Goal: Task Accomplishment & Management: Complete application form

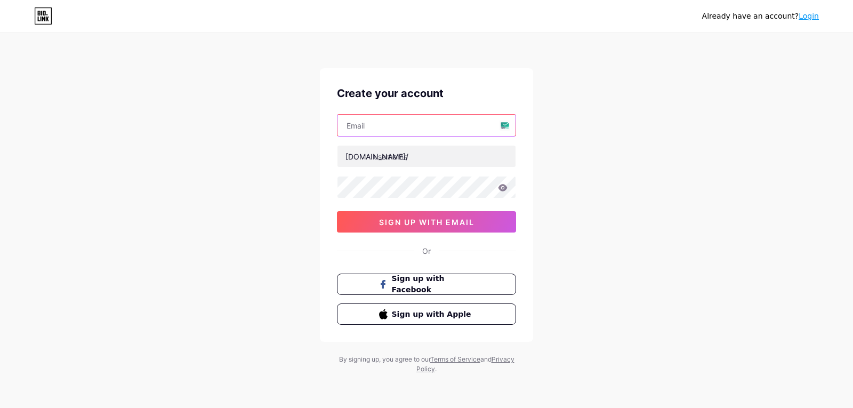
click at [392, 127] on input "text" at bounding box center [426, 125] width 178 height 21
type input "[EMAIL_ADDRESS][DOMAIN_NAME]"
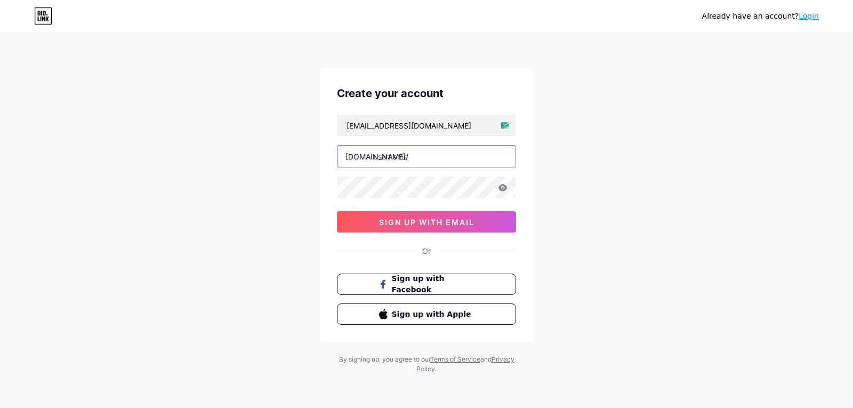
click at [415, 154] on input "text" at bounding box center [426, 156] width 178 height 21
type input "polardale"
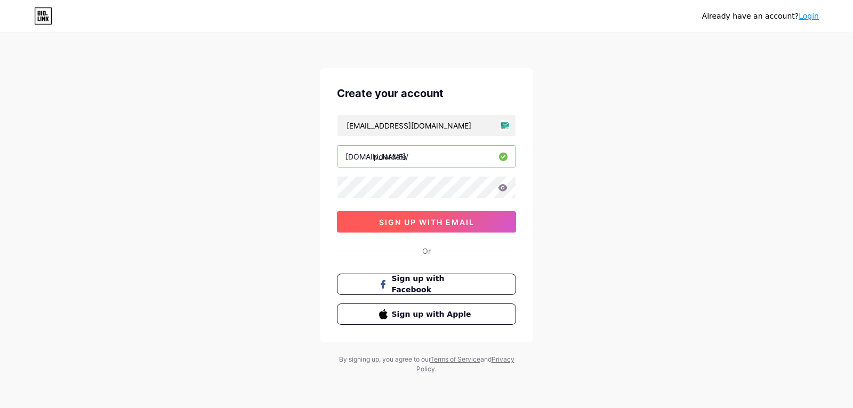
click at [429, 223] on span "sign up with email" at bounding box center [426, 221] width 95 height 9
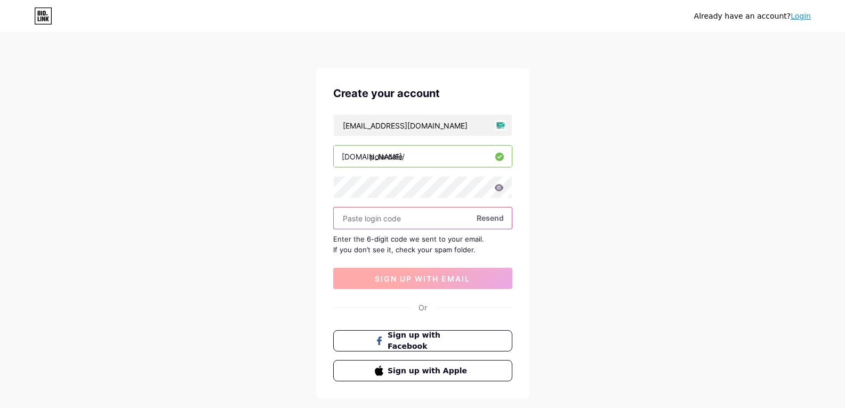
paste input "221972"
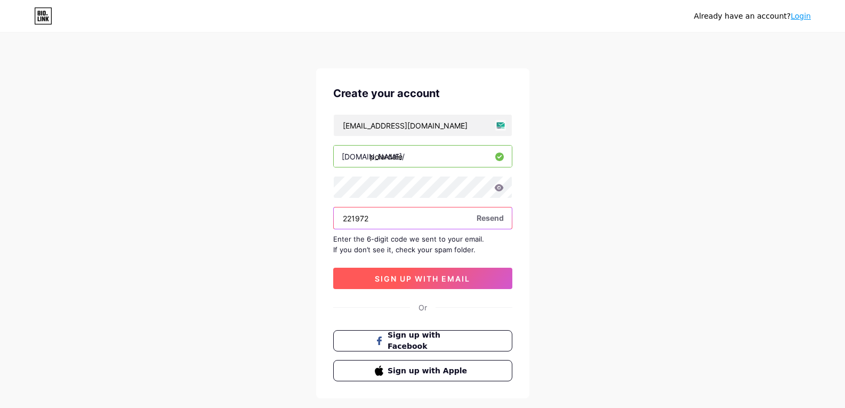
type input "221972"
click at [422, 274] on span "sign up with email" at bounding box center [422, 278] width 95 height 9
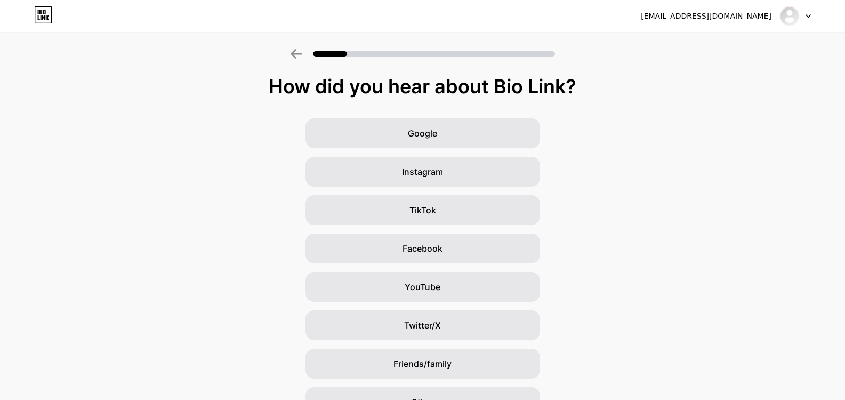
click at [805, 18] on div at bounding box center [795, 15] width 31 height 19
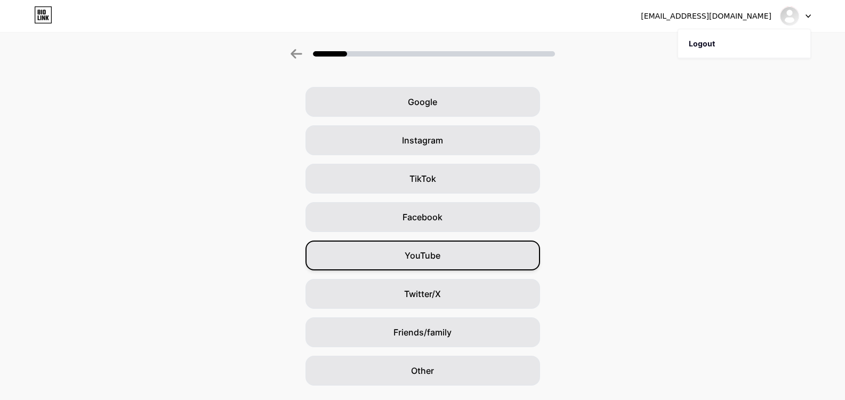
scroll to position [60, 0]
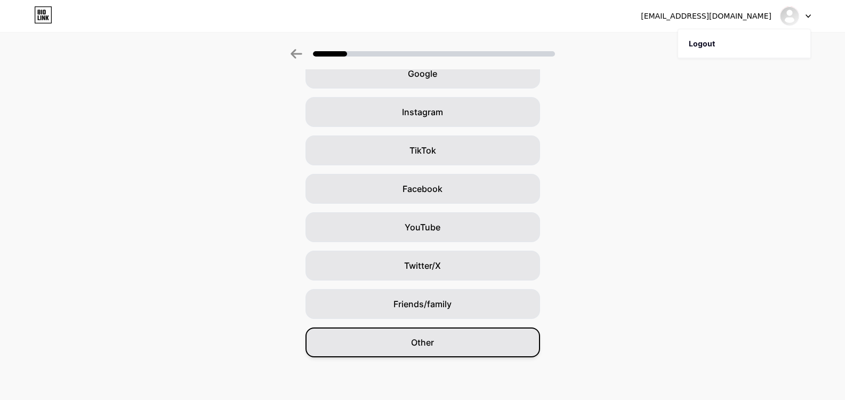
click at [434, 345] on span "Other" at bounding box center [422, 342] width 23 height 13
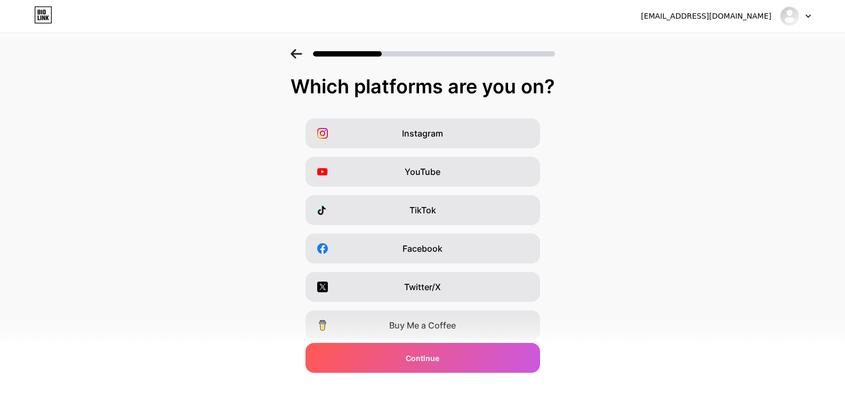
click at [806, 18] on div at bounding box center [795, 15] width 31 height 19
click at [298, 58] on icon at bounding box center [296, 54] width 12 height 10
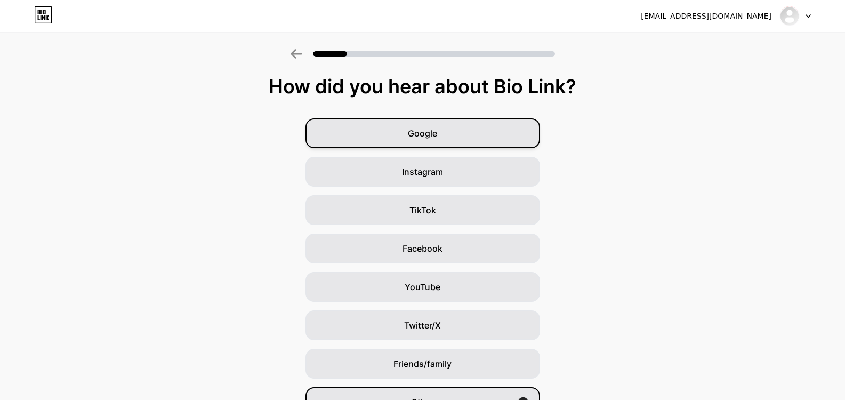
click at [430, 136] on span "Google" at bounding box center [422, 133] width 29 height 13
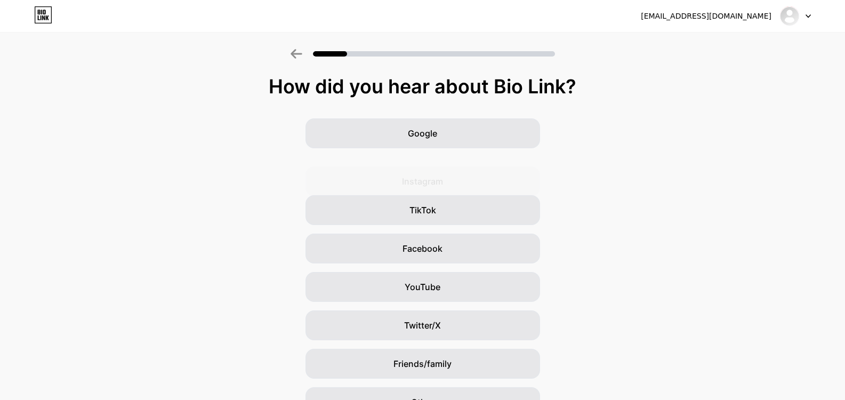
scroll to position [53, 0]
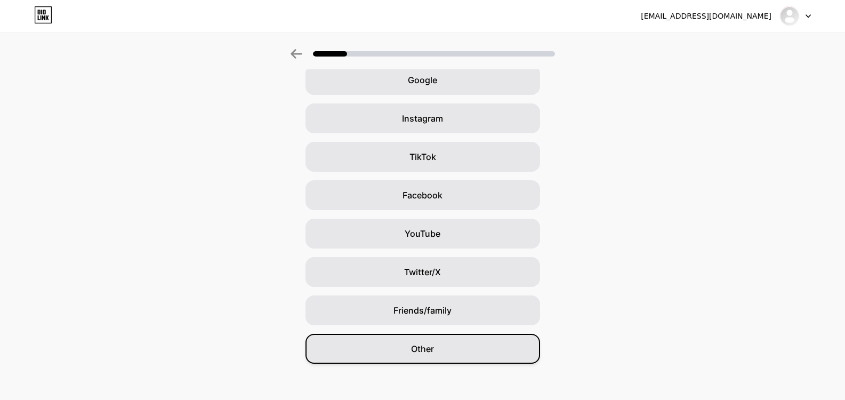
click at [440, 349] on div "Other" at bounding box center [422, 349] width 235 height 30
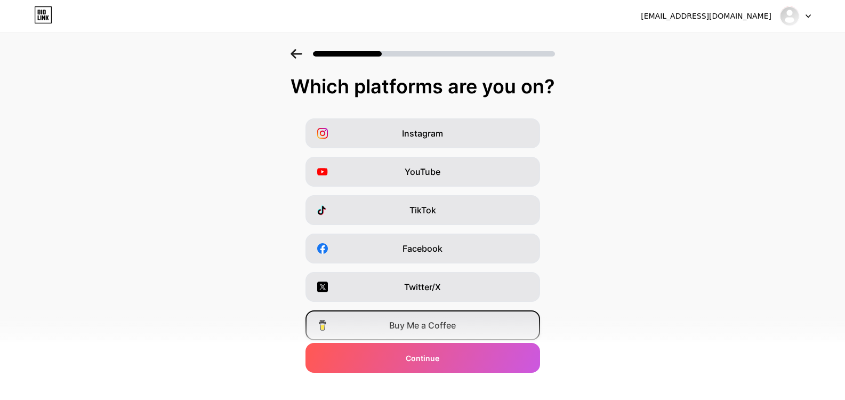
click at [429, 330] on span "Buy Me a Coffee" at bounding box center [422, 325] width 67 height 13
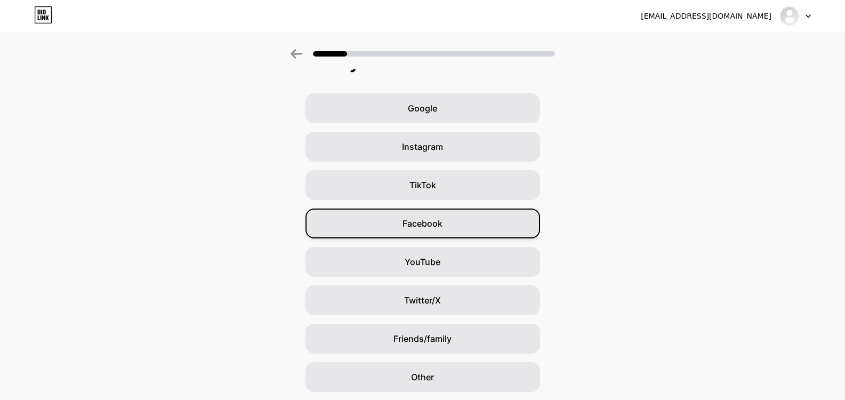
scroll to position [60, 0]
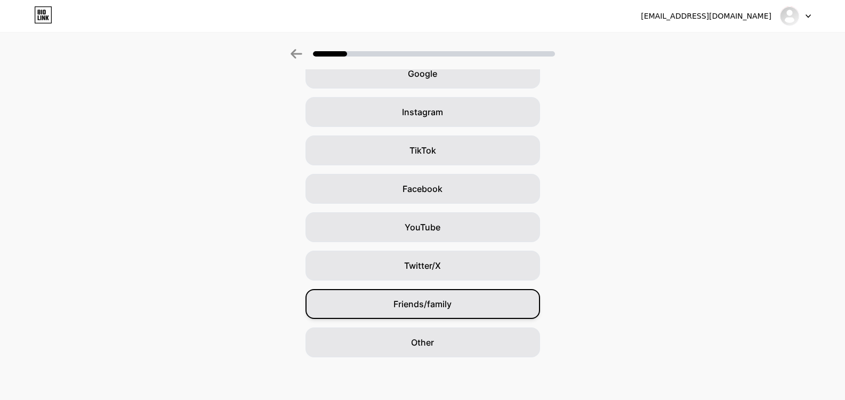
click at [479, 303] on div "Friends/family" at bounding box center [422, 304] width 235 height 30
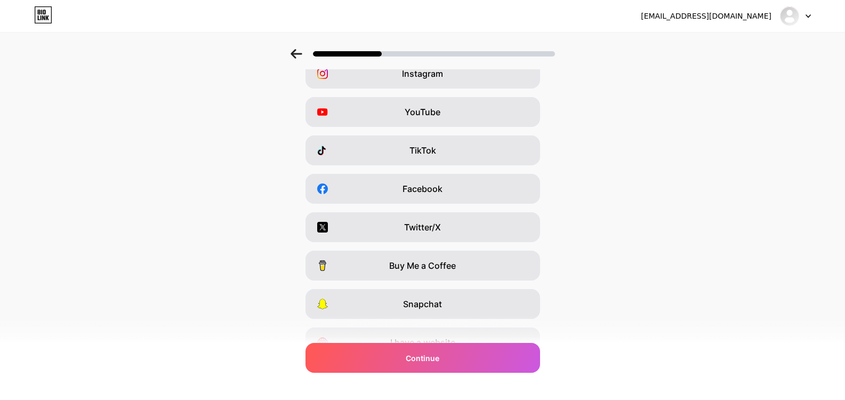
scroll to position [0, 0]
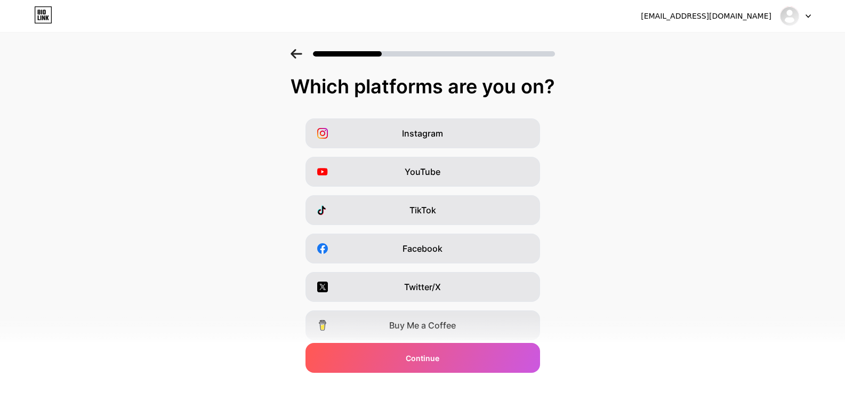
click at [297, 53] on icon at bounding box center [296, 54] width 12 height 10
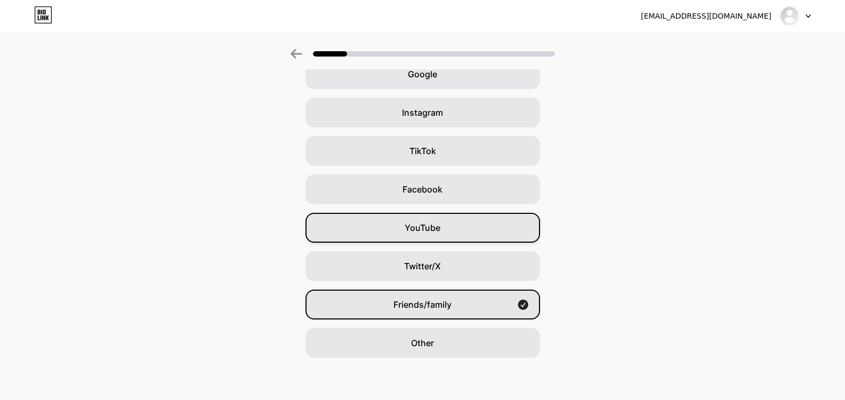
scroll to position [60, 0]
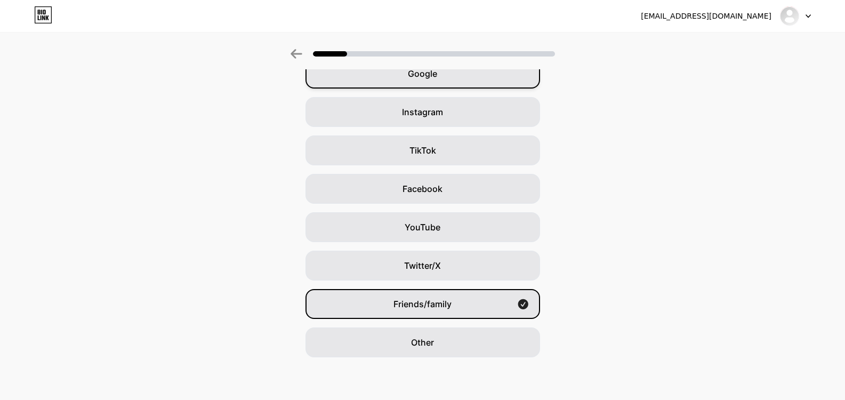
click at [432, 74] on span "Google" at bounding box center [422, 73] width 29 height 13
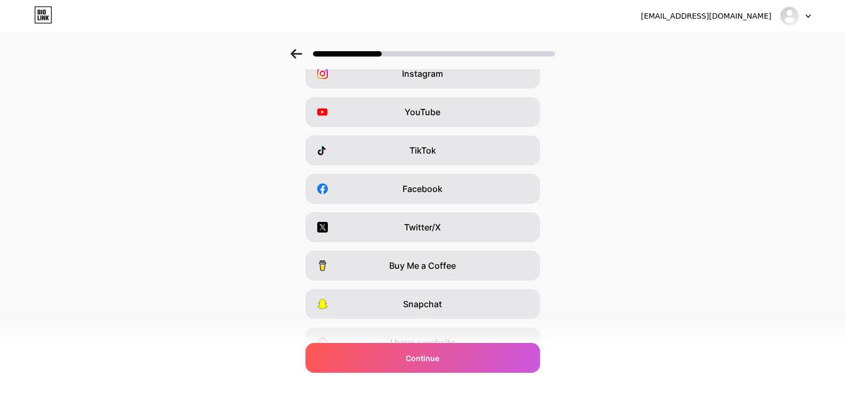
scroll to position [0, 0]
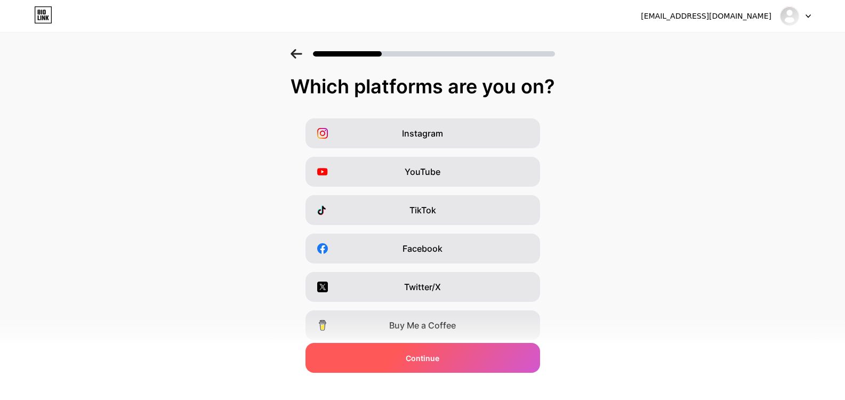
click at [424, 357] on span "Continue" at bounding box center [423, 357] width 34 height 11
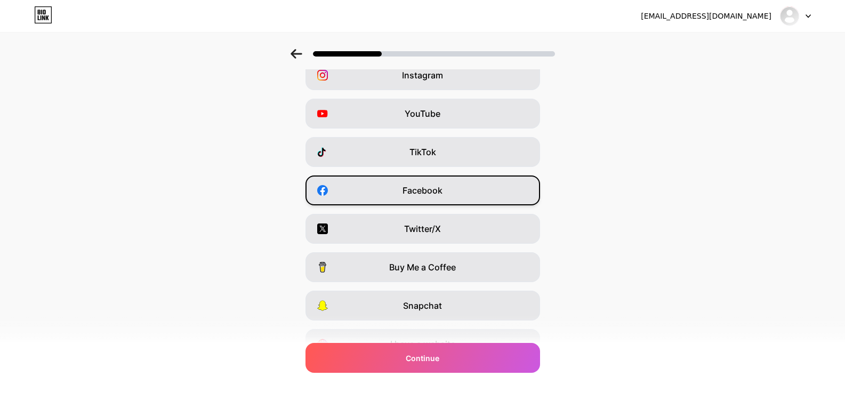
scroll to position [113, 0]
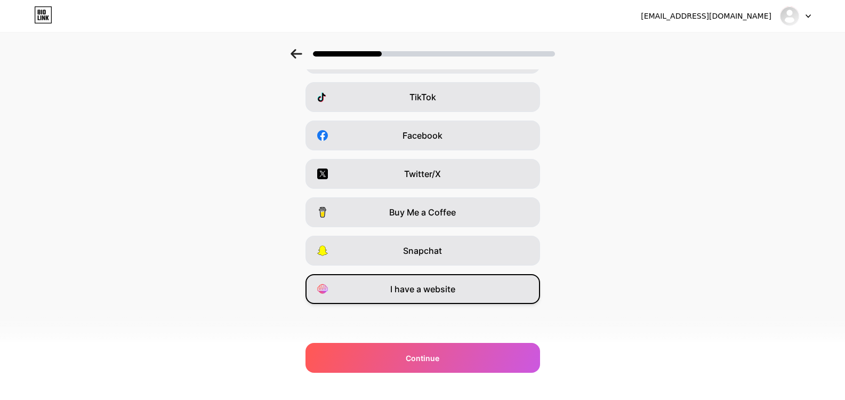
click at [425, 292] on span "I have a website" at bounding box center [422, 288] width 65 height 13
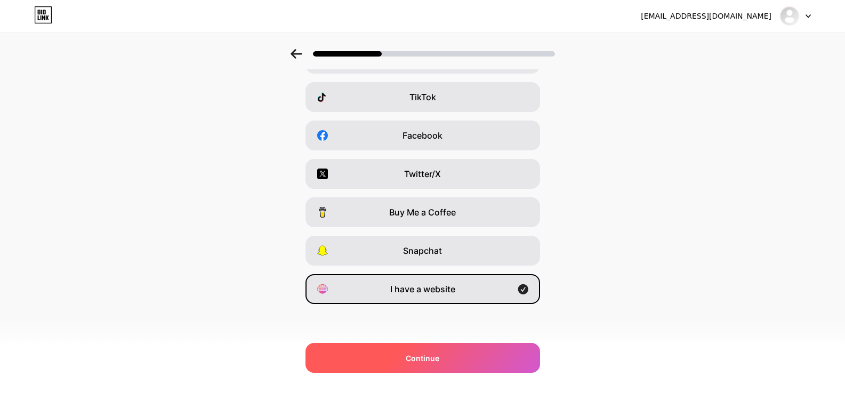
click at [469, 357] on div "Continue" at bounding box center [422, 358] width 235 height 30
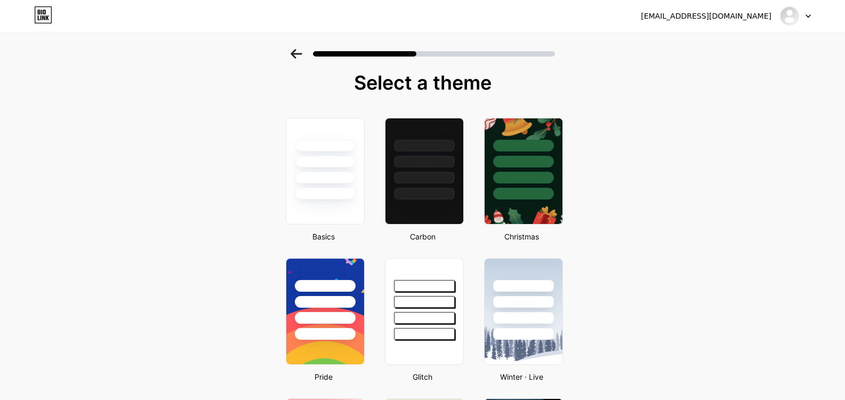
scroll to position [0, 0]
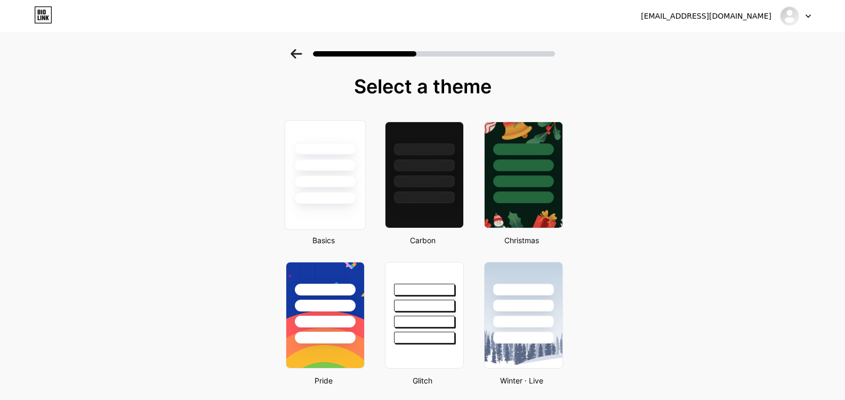
click at [327, 180] on div at bounding box center [325, 181] width 62 height 12
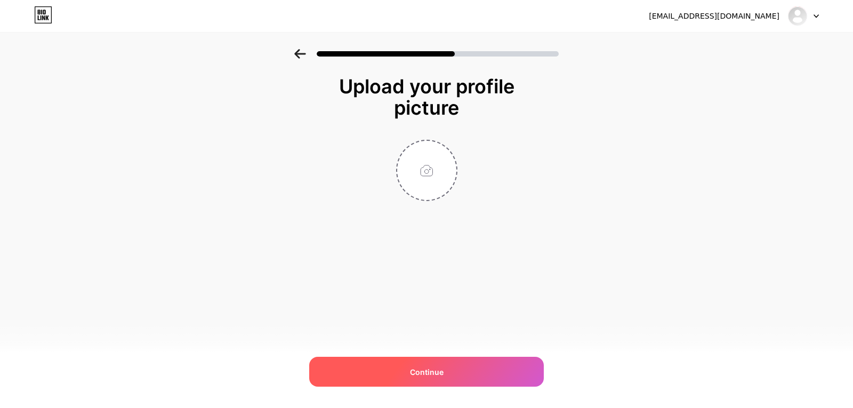
click at [454, 361] on div "Continue" at bounding box center [426, 372] width 235 height 30
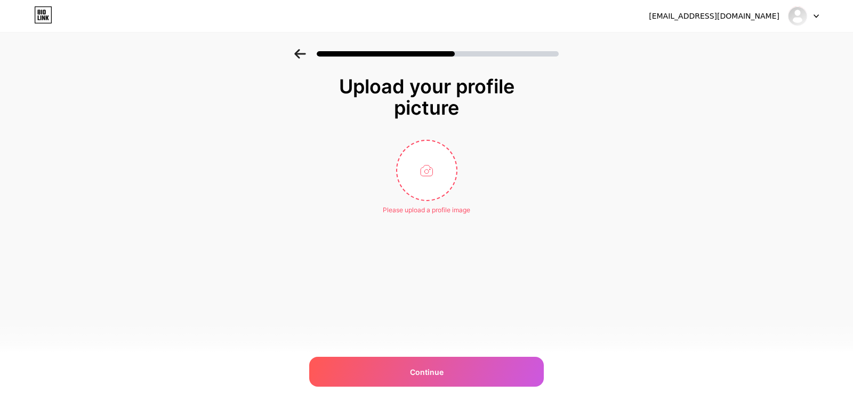
click at [442, 389] on div "[EMAIL_ADDRESS][DOMAIN_NAME] Logout Link Copied Upload your profile picture Ple…" at bounding box center [426, 204] width 853 height 408
click at [431, 340] on div "[EMAIL_ADDRESS][DOMAIN_NAME] Logout Link Copied Upload your profile picture Ple…" at bounding box center [426, 204] width 853 height 408
click at [814, 18] on icon at bounding box center [815, 16] width 5 height 4
click at [822, 16] on div "[EMAIL_ADDRESS][DOMAIN_NAME] Logout" at bounding box center [426, 15] width 853 height 19
click at [815, 16] on icon at bounding box center [815, 16] width 5 height 4
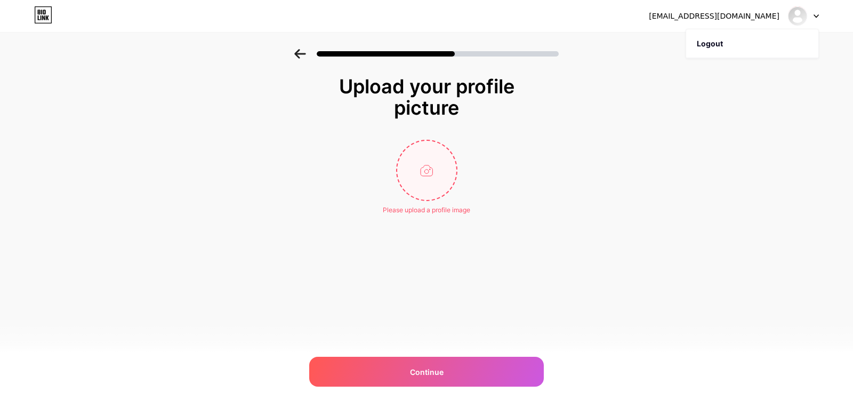
click at [425, 175] on input "file" at bounding box center [426, 170] width 59 height 59
type input "C:\fakepath\undefined (13) (1).jpg"
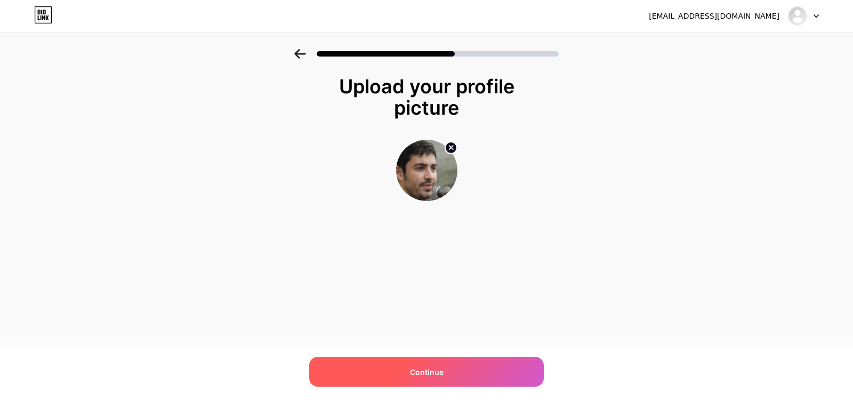
click at [451, 368] on div "Continue" at bounding box center [426, 372] width 235 height 30
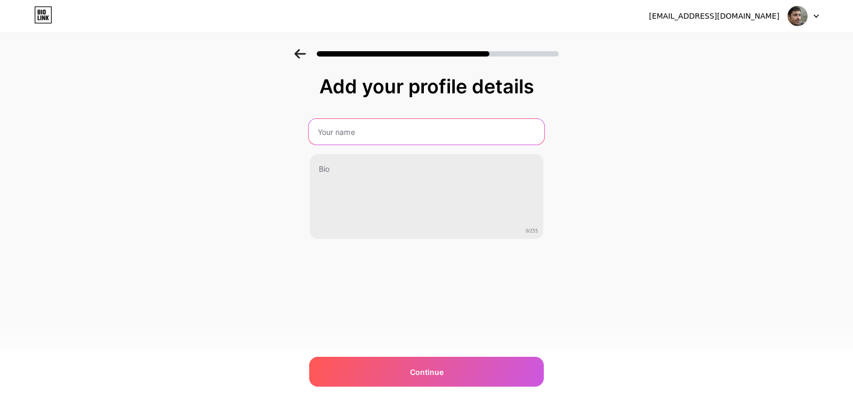
click at [373, 131] on input "text" at bounding box center [427, 132] width 236 height 26
type input "samoliver"
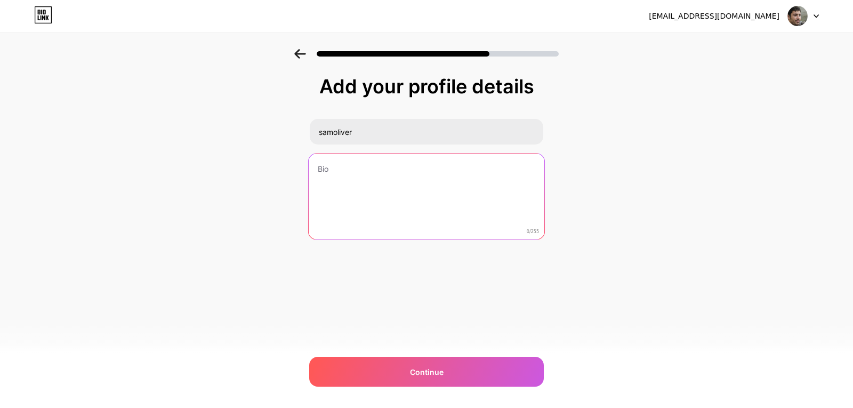
click at [375, 186] on textarea at bounding box center [427, 197] width 236 height 87
paste textarea "Vida Smiles is an amazing alternative to conventional dentistry. It uses high-q…"
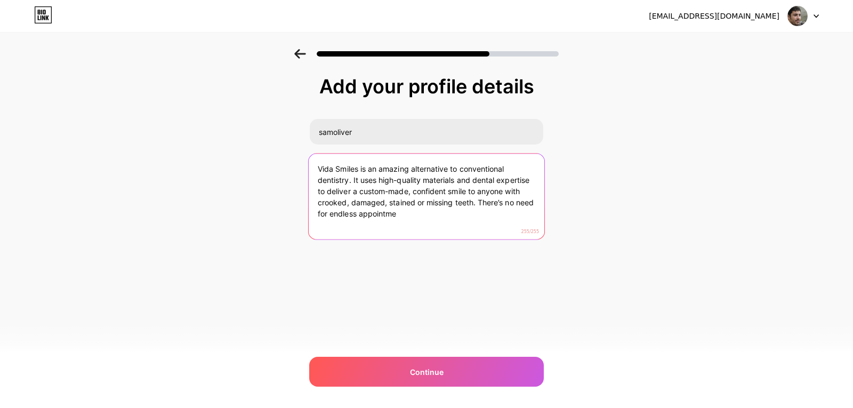
drag, startPoint x: 407, startPoint y: 216, endPoint x: 478, endPoint y: 206, distance: 71.5
click at [479, 205] on textarea "Vida Smiles is an amazing alternative to conventional dentistry. It uses high-q…" at bounding box center [427, 197] width 236 height 87
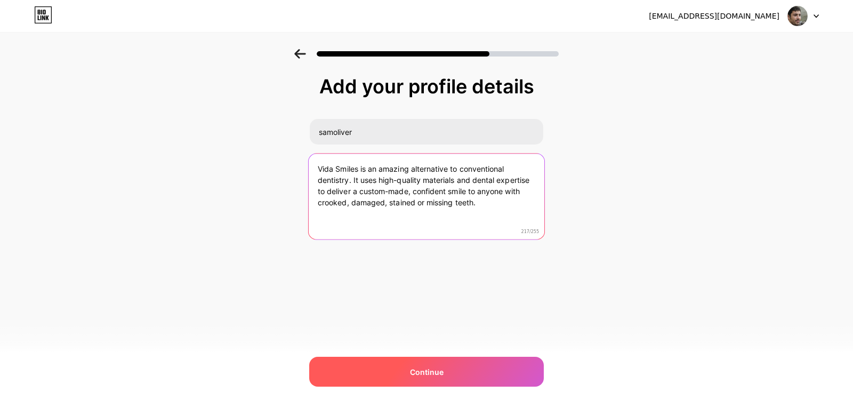
type textarea "Vida Smiles is an amazing alternative to conventional dentistry. It uses high-q…"
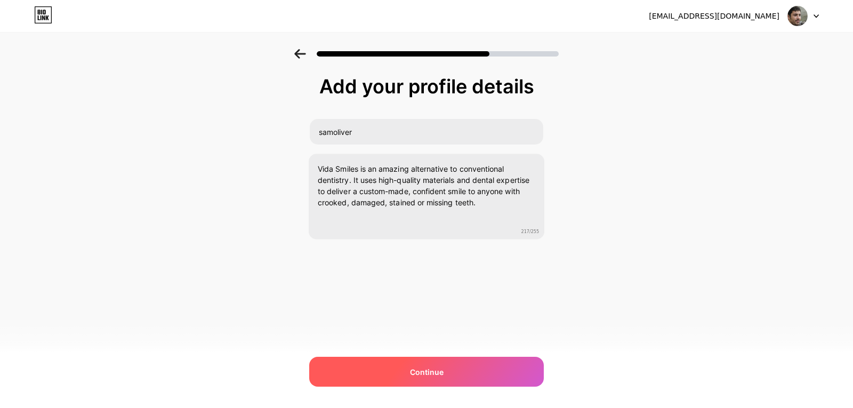
click at [453, 364] on div "Continue" at bounding box center [426, 372] width 235 height 30
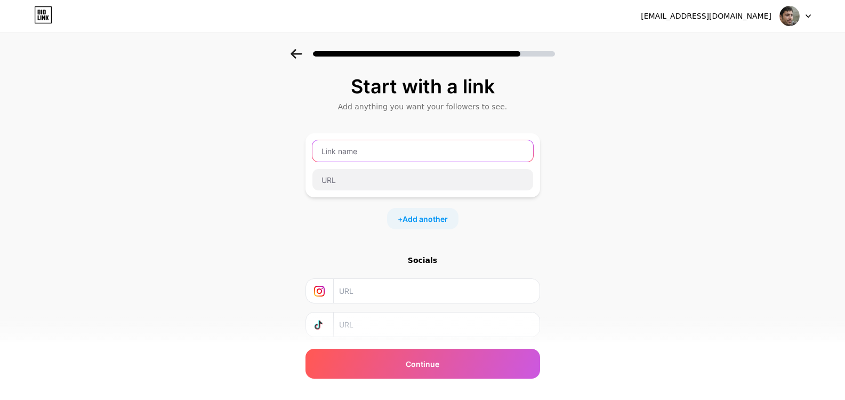
click at [369, 152] on input "text" at bounding box center [422, 150] width 221 height 21
paste input "vidaveneers-snap-on-veneers"
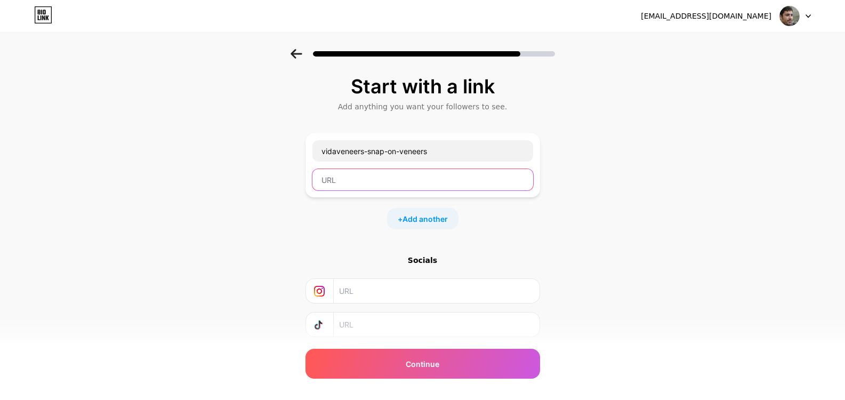
click at [379, 186] on input "text" at bounding box center [422, 179] width 221 height 21
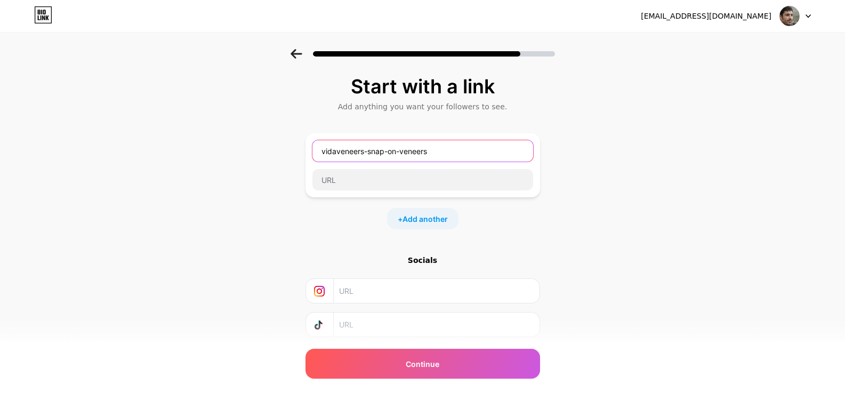
drag, startPoint x: 405, startPoint y: 154, endPoint x: 413, endPoint y: 171, distance: 18.4
click at [405, 155] on input "vidaveneers-snap-on-veneers" at bounding box center [422, 150] width 221 height 21
type input "vidaveneers snap on veneers"
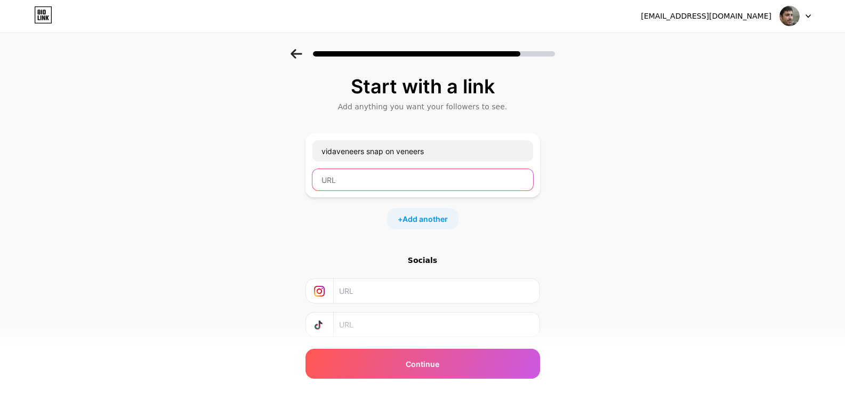
click at [415, 173] on input "text" at bounding box center [422, 179] width 221 height 21
paste input "[URL][DOMAIN_NAME]"
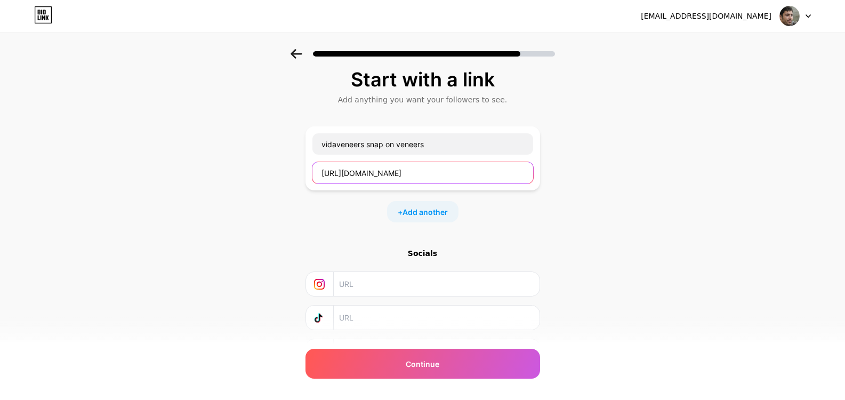
scroll to position [67, 0]
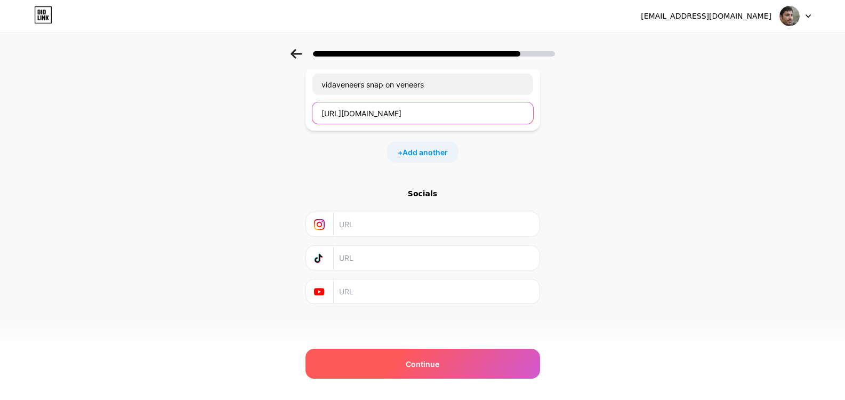
type input "[URL][DOMAIN_NAME]"
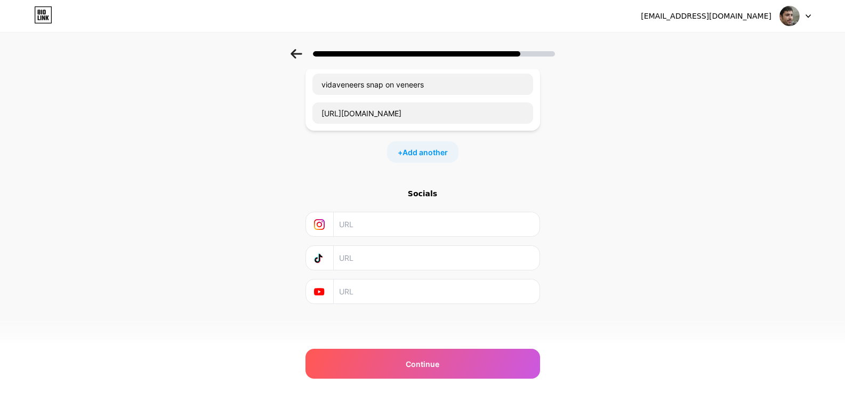
drag, startPoint x: 462, startPoint y: 356, endPoint x: 579, endPoint y: 313, distance: 125.0
click at [462, 356] on div "Continue" at bounding box center [422, 364] width 235 height 30
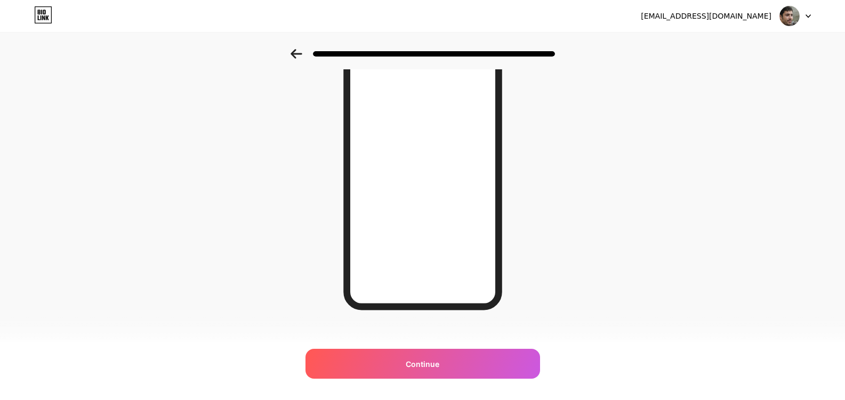
scroll to position [136, 0]
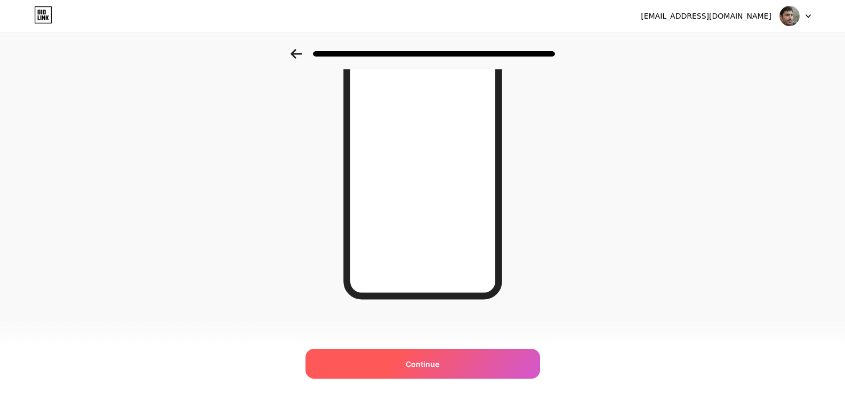
click at [449, 365] on div "Continue" at bounding box center [422, 364] width 235 height 30
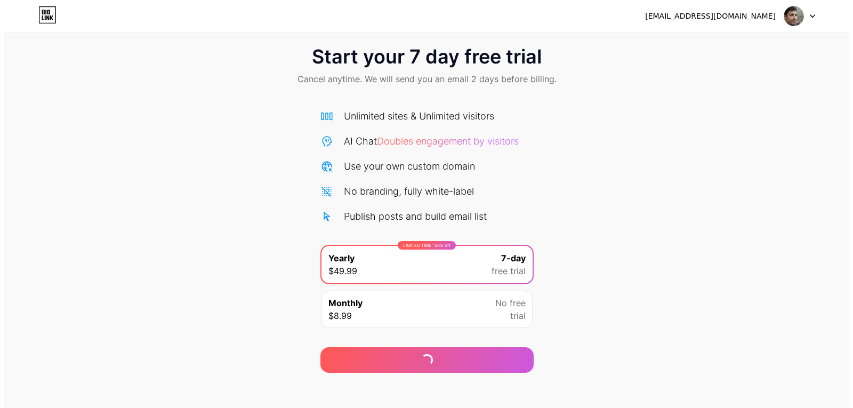
scroll to position [21, 0]
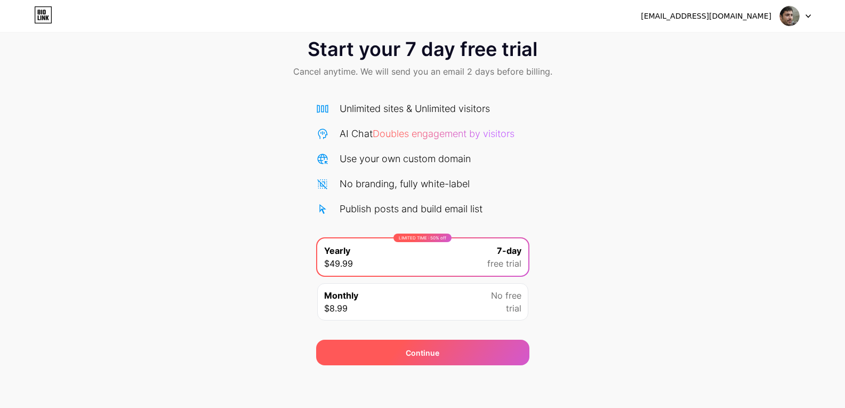
click at [489, 349] on div "Continue" at bounding box center [422, 353] width 213 height 26
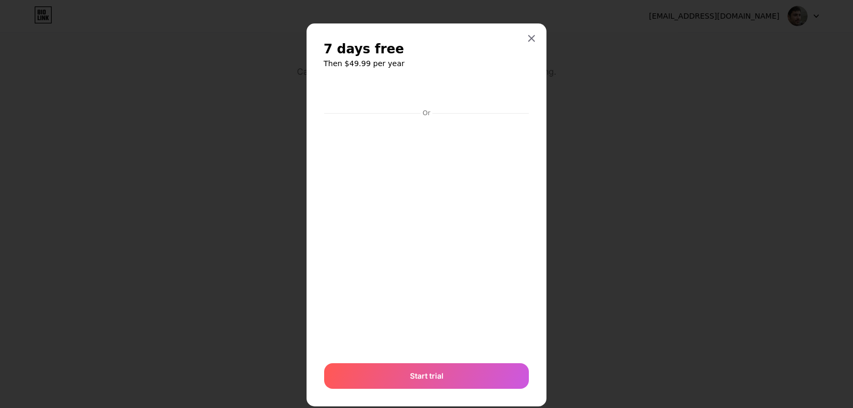
scroll to position [22, 0]
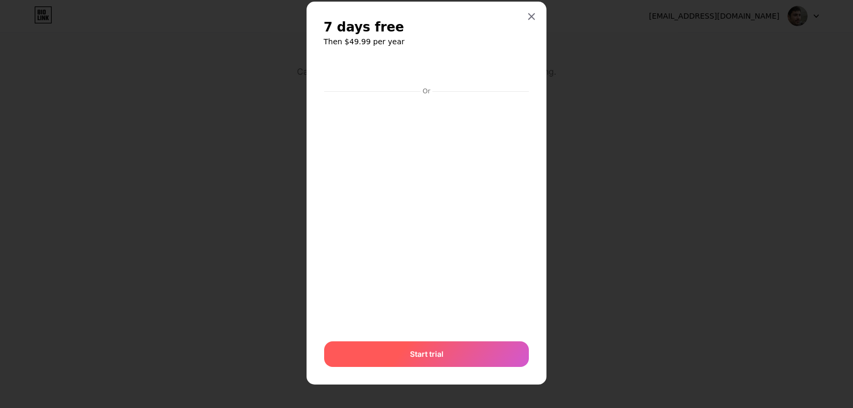
click at [437, 353] on span "Start trial" at bounding box center [427, 353] width 34 height 11
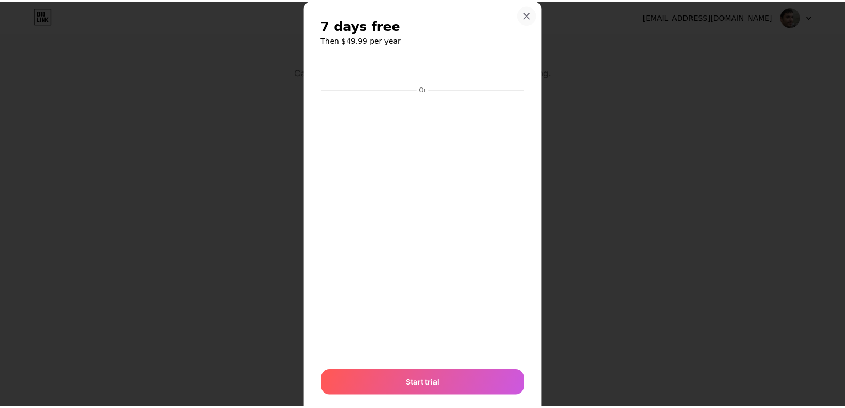
scroll to position [5, 0]
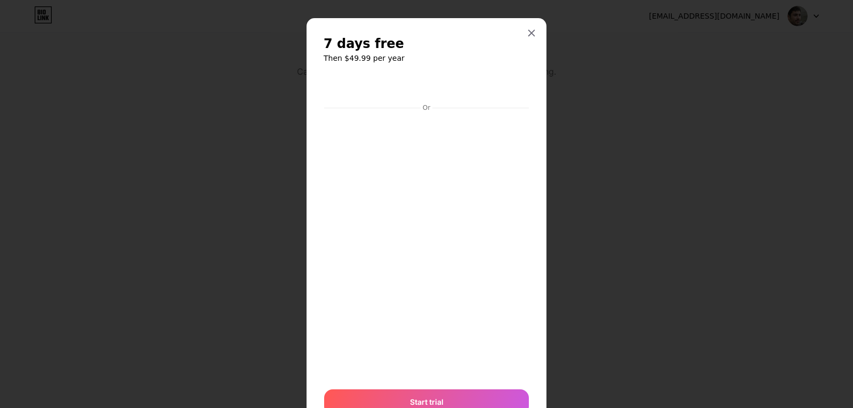
click at [527, 37] on icon at bounding box center [531, 33] width 9 height 9
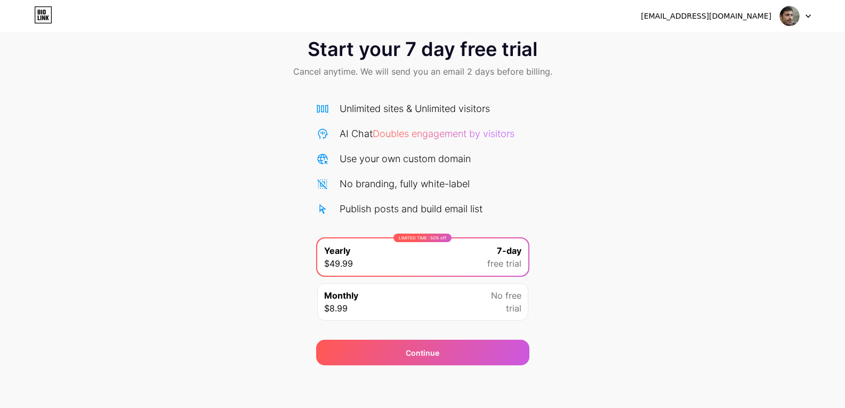
click at [807, 13] on div at bounding box center [795, 15] width 31 height 19
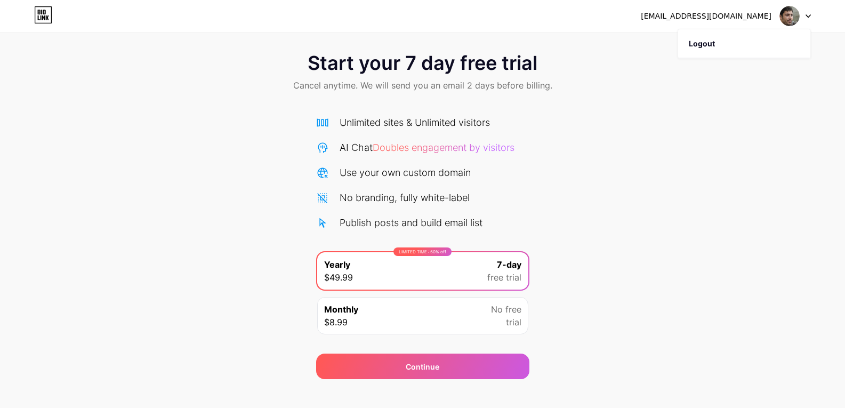
scroll to position [0, 0]
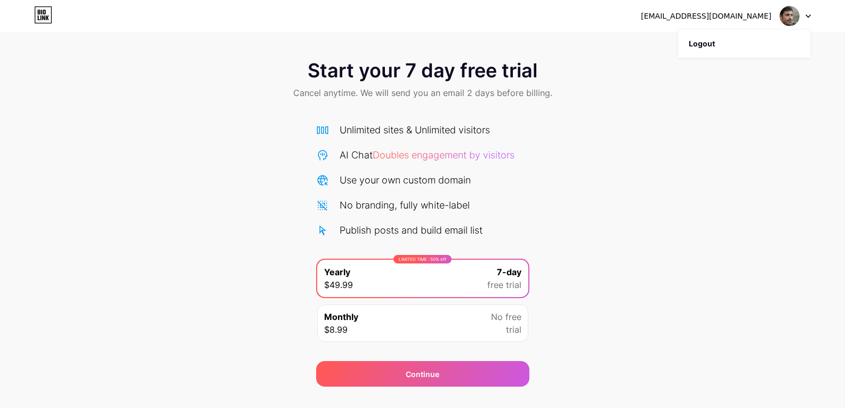
click at [787, 18] on img at bounding box center [789, 16] width 20 height 20
click at [755, 18] on div "[EMAIL_ADDRESS][DOMAIN_NAME]" at bounding box center [706, 16] width 131 height 11
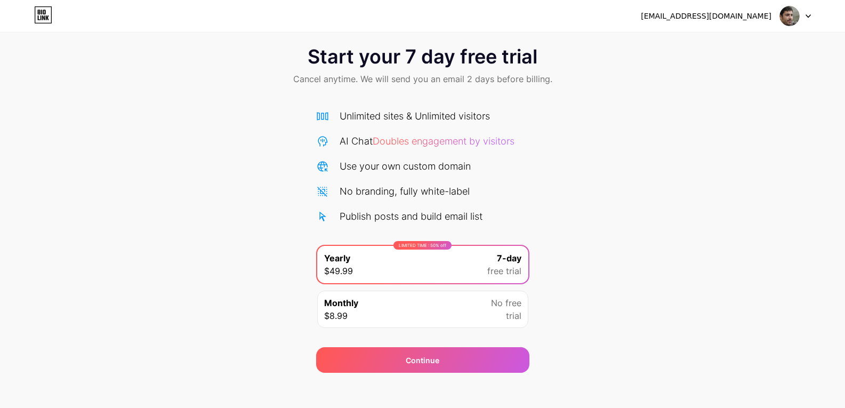
scroll to position [21, 0]
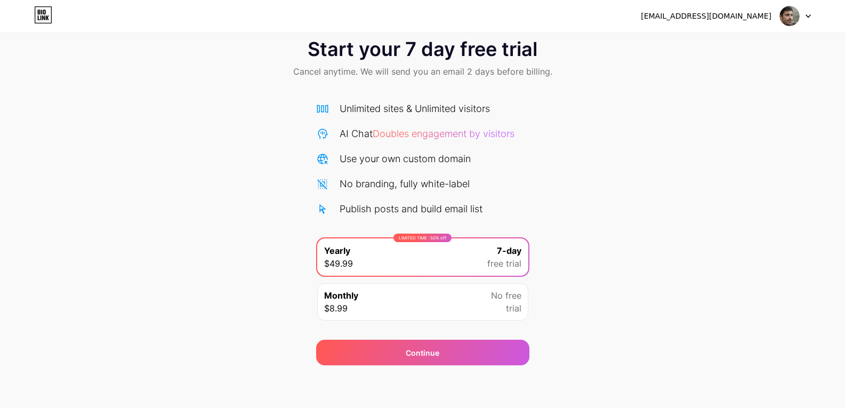
click at [512, 304] on span "trial" at bounding box center [513, 308] width 15 height 13
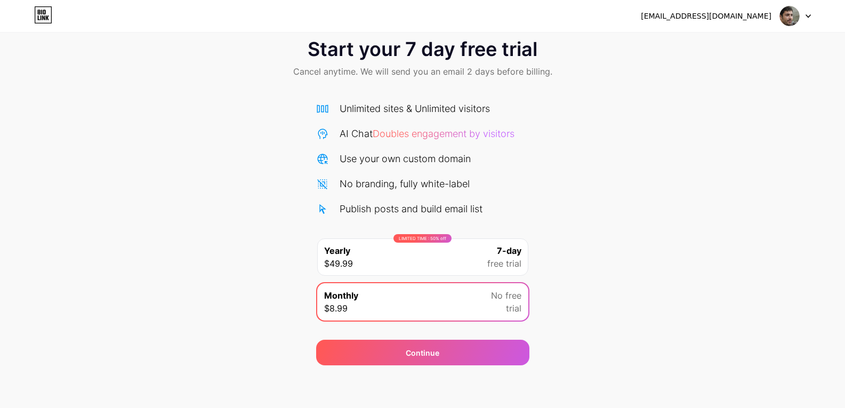
click at [507, 247] on span "7-day" at bounding box center [509, 250] width 25 height 13
